Goal: Find specific page/section: Find specific page/section

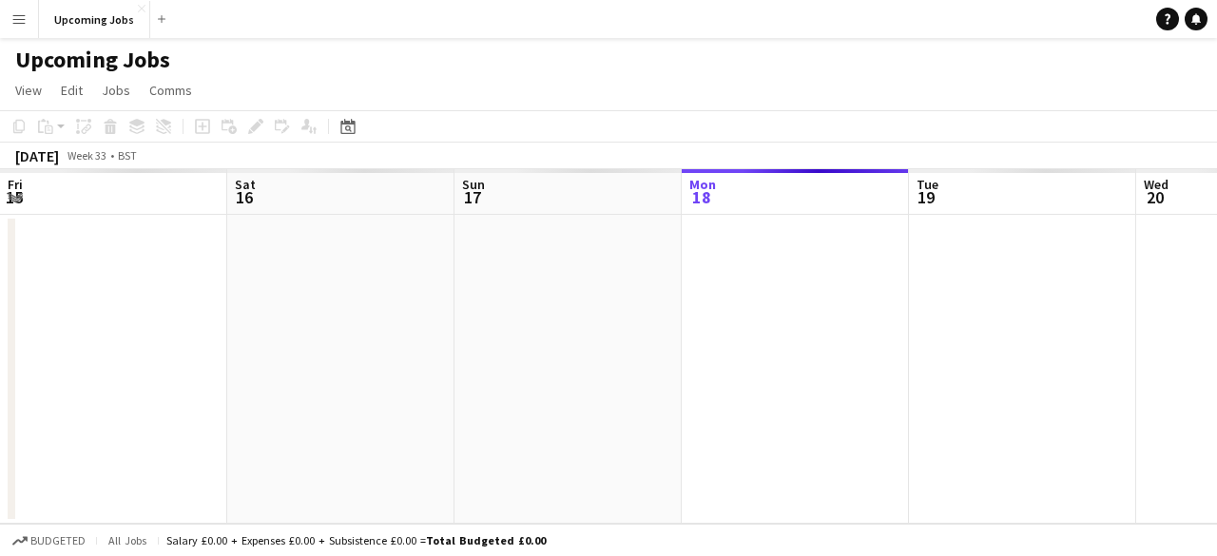
scroll to position [0, 454]
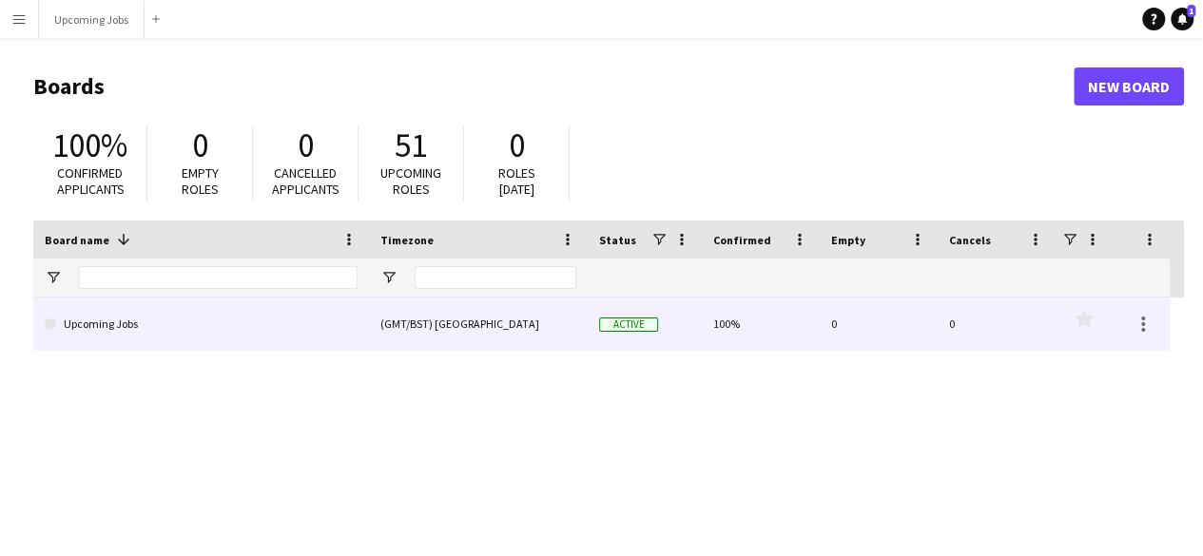
click at [398, 338] on div "(GMT/BST) [GEOGRAPHIC_DATA]" at bounding box center [478, 324] width 219 height 52
click at [544, 327] on div "(GMT/BST) [GEOGRAPHIC_DATA]" at bounding box center [478, 324] width 219 height 52
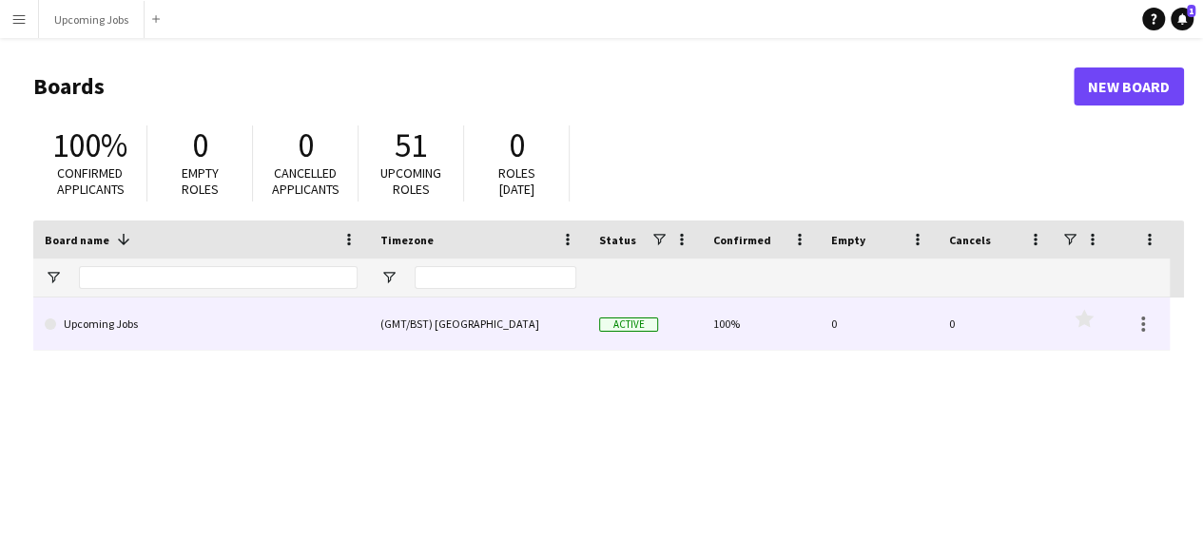
click at [544, 327] on div "(GMT/BST) [GEOGRAPHIC_DATA]" at bounding box center [478, 324] width 219 height 52
click at [461, 330] on div "(GMT/BST) [GEOGRAPHIC_DATA]" at bounding box center [478, 324] width 219 height 52
click at [86, 322] on link "Upcoming Jobs" at bounding box center [201, 324] width 313 height 53
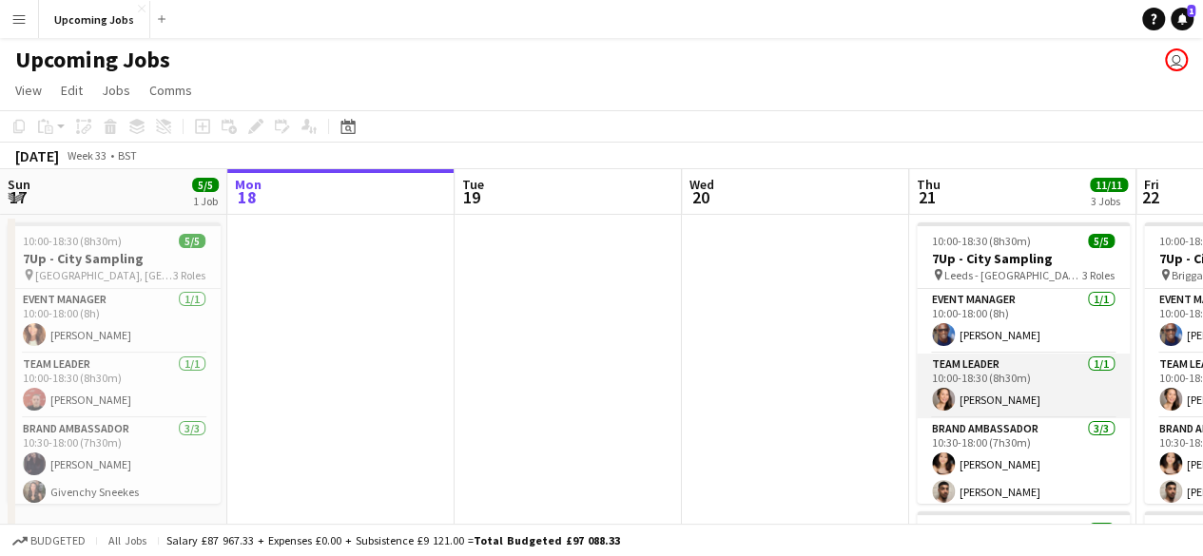
scroll to position [33, 0]
